Goal: Navigation & Orientation: Find specific page/section

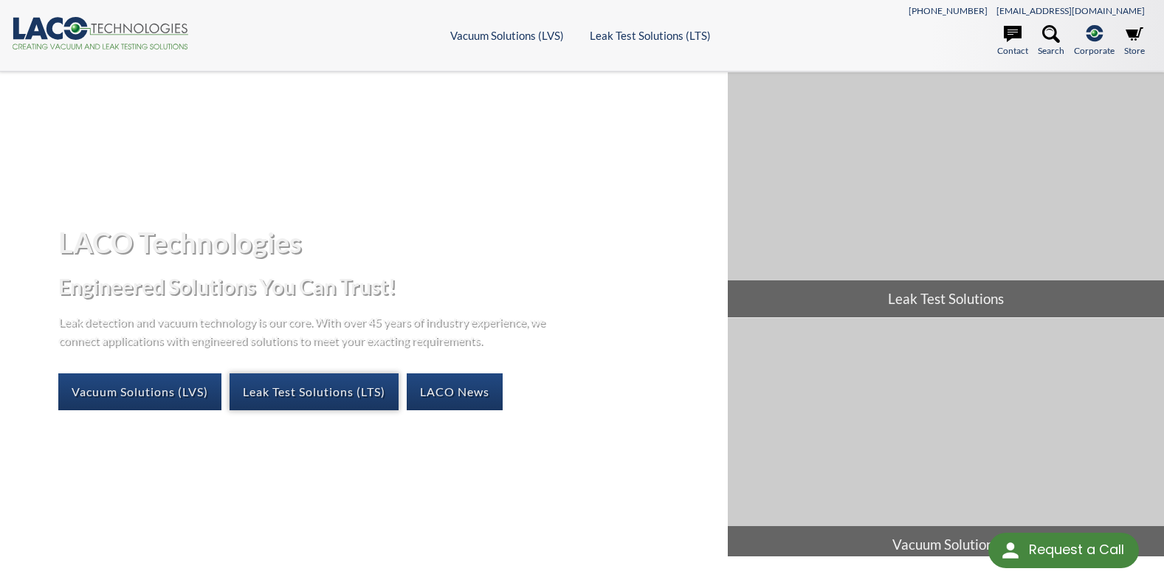
click at [352, 401] on link "Leak Test Solutions (LTS)" at bounding box center [314, 391] width 169 height 37
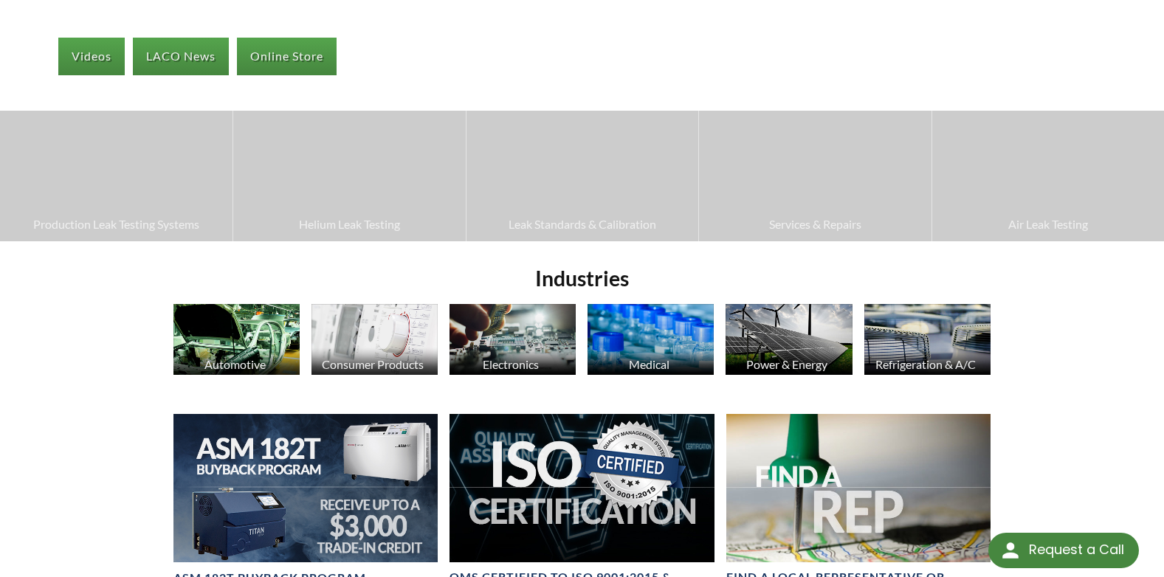
scroll to position [295, 0]
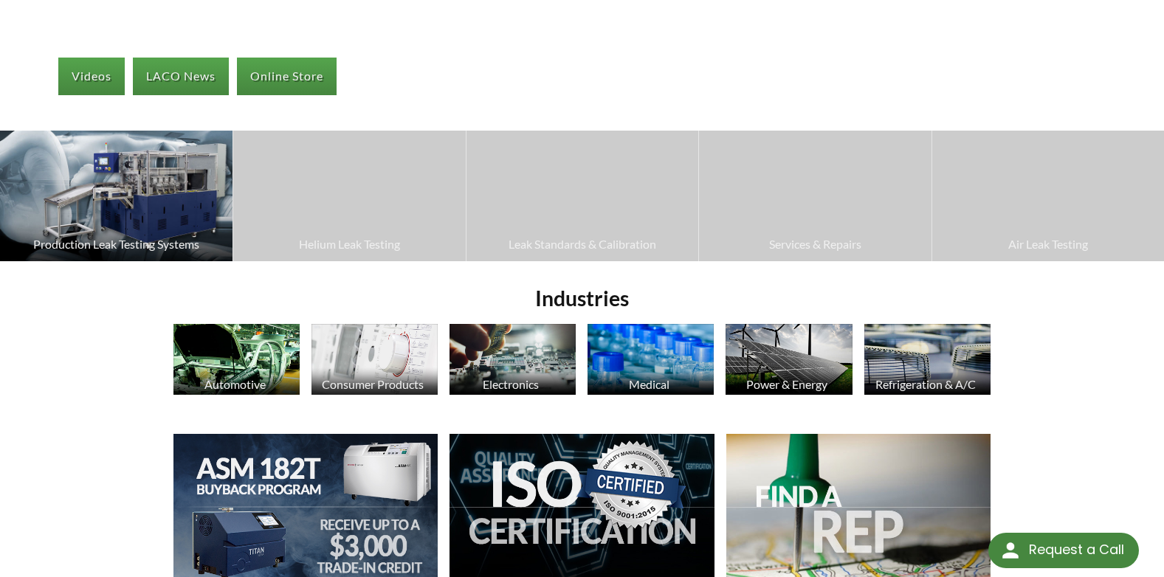
click at [164, 249] on span "Production Leak Testing Systems" at bounding box center [116, 244] width 218 height 19
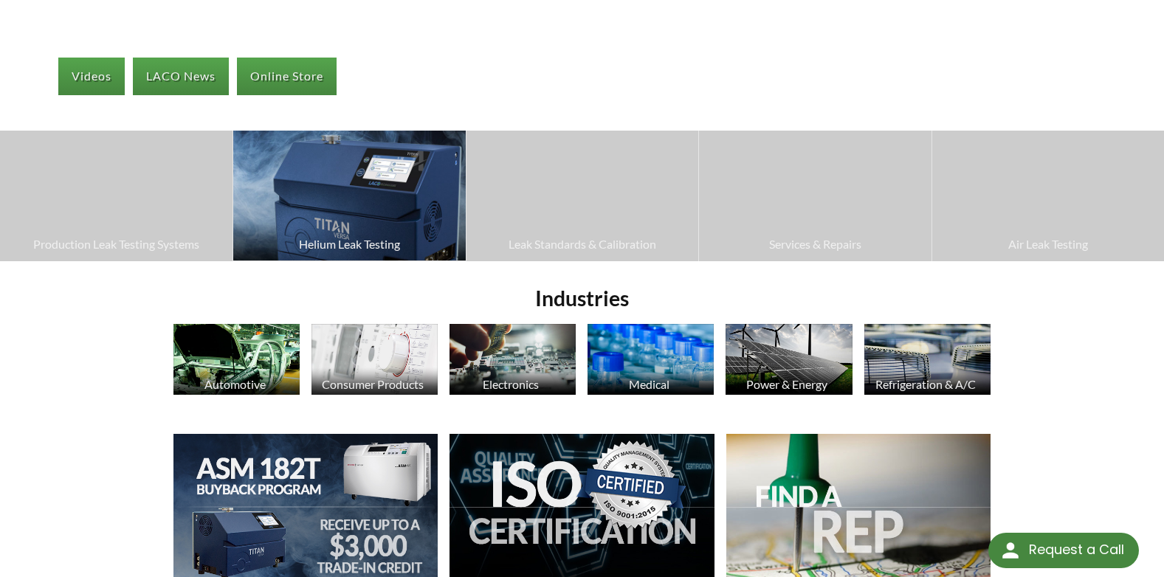
click at [337, 246] on span "Helium Leak Testing" at bounding box center [349, 244] width 217 height 19
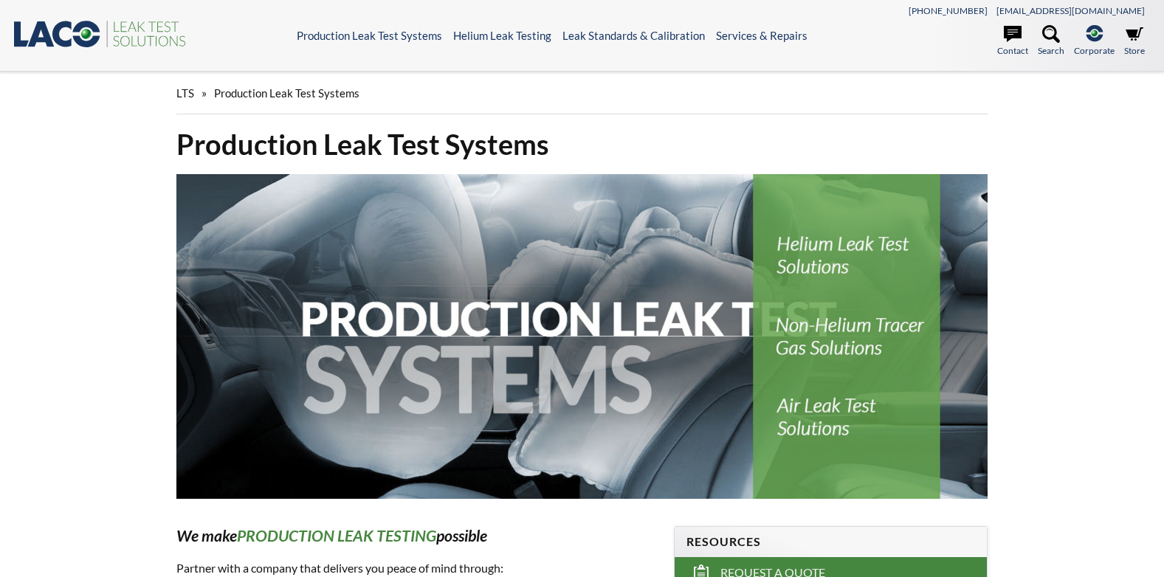
select select "Language Translate Widget"
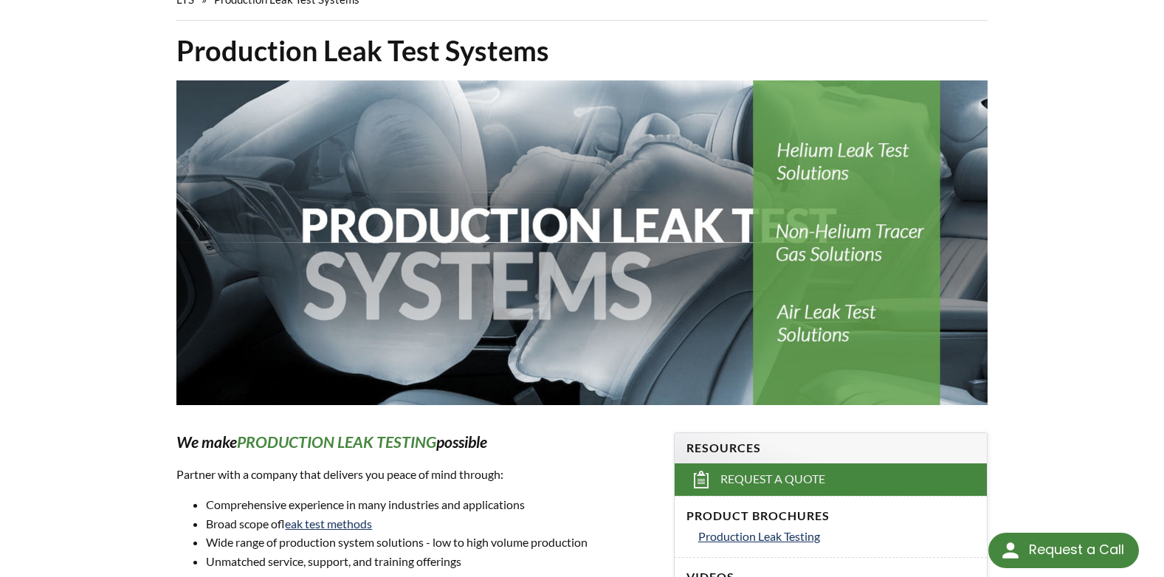
scroll to position [74, 0]
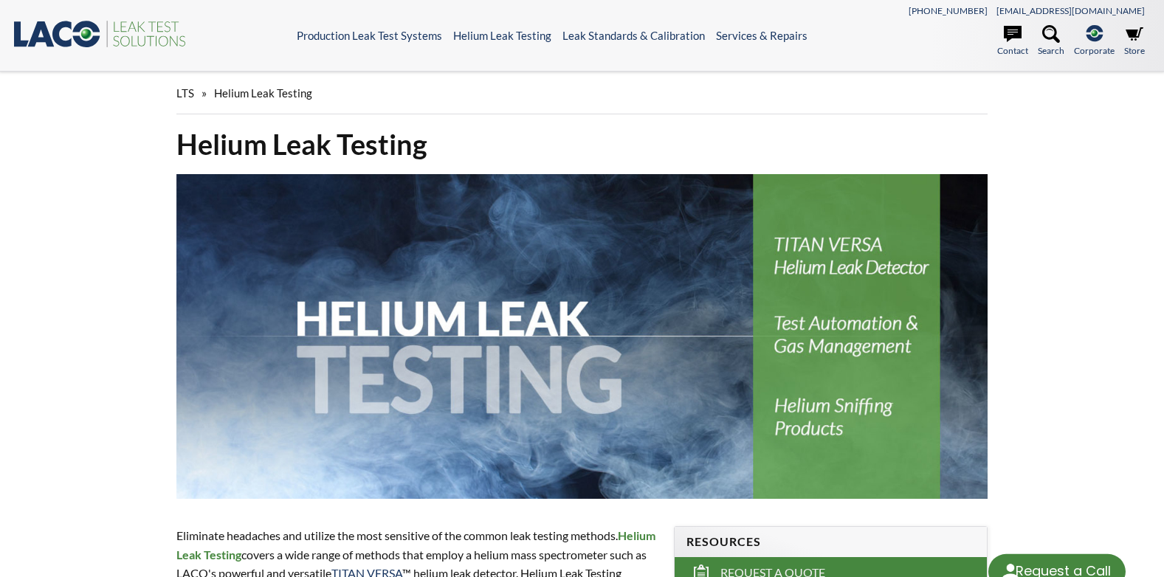
select select "Language Translate Widget"
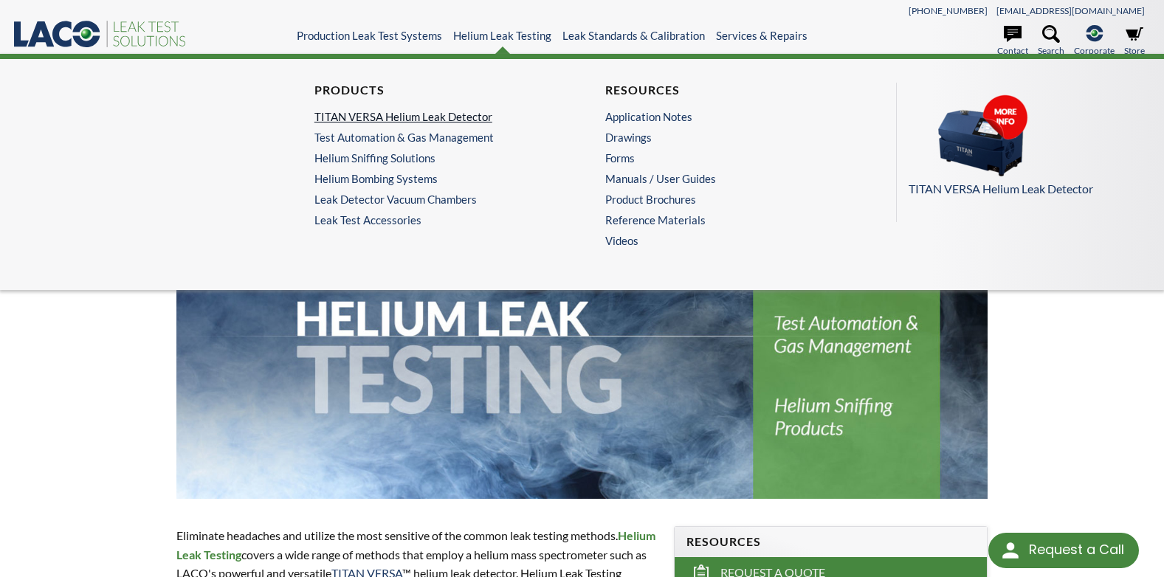
click at [389, 117] on link "TITAN VERSA Helium Leak Detector" at bounding box center [432, 116] width 237 height 13
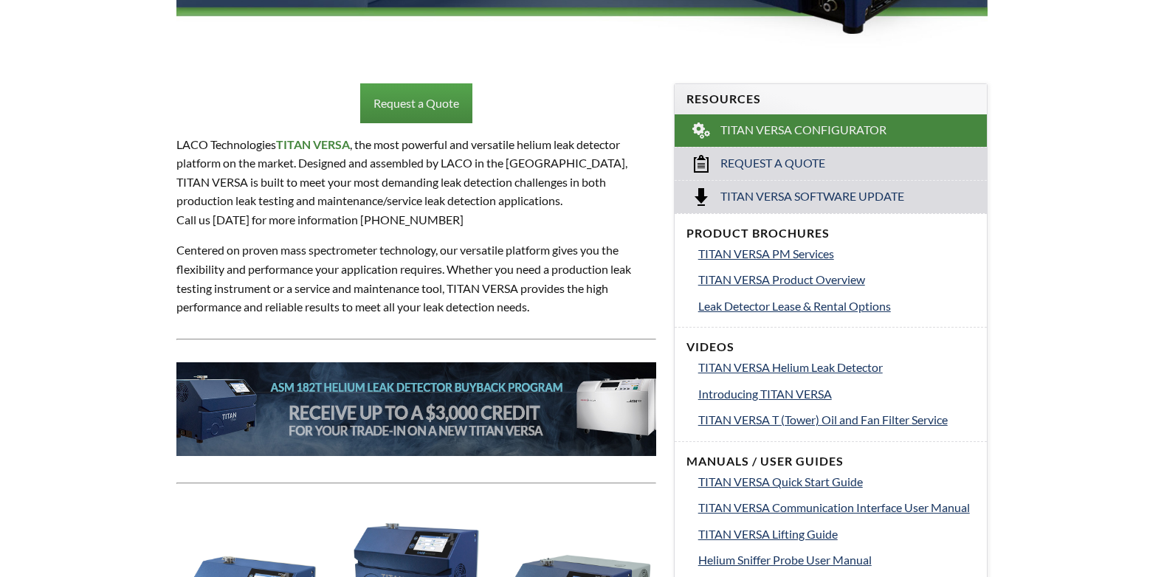
select select "Language Translate Widget"
